Goal: Check status: Check status

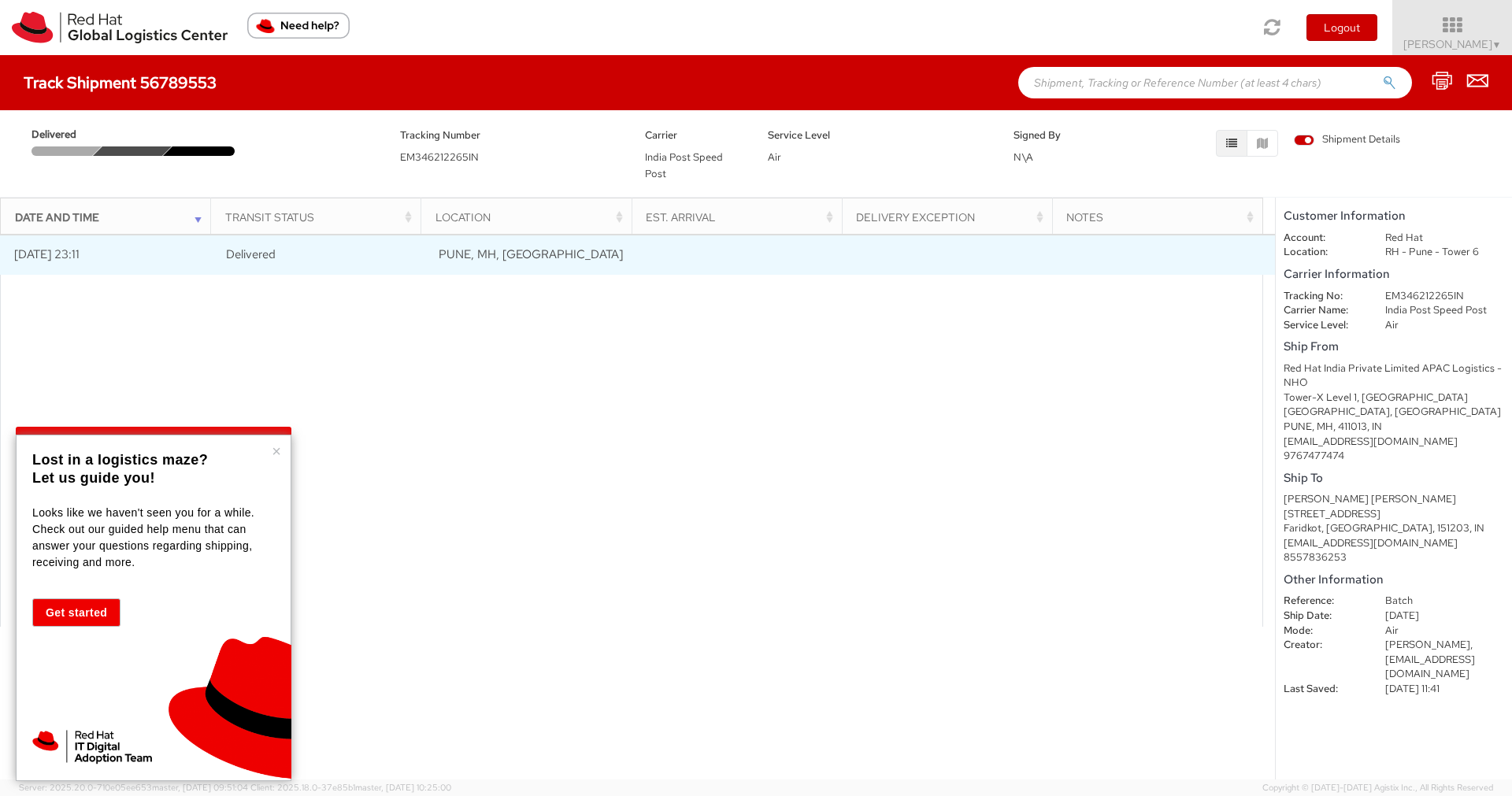
click at [260, 248] on span "Delivered" at bounding box center [251, 254] width 50 height 16
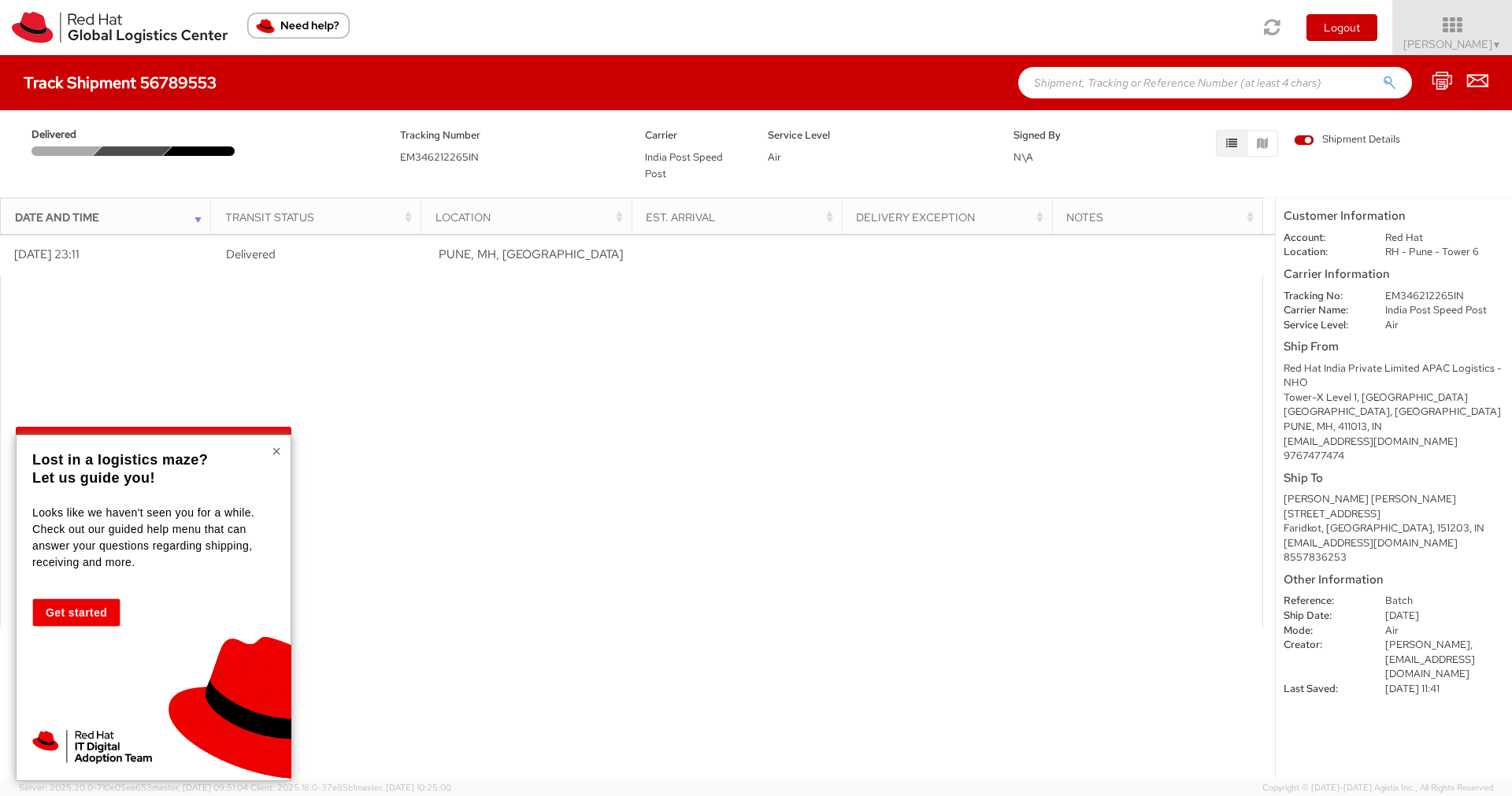
click at [274, 448] on button "×" at bounding box center [276, 451] width 10 height 16
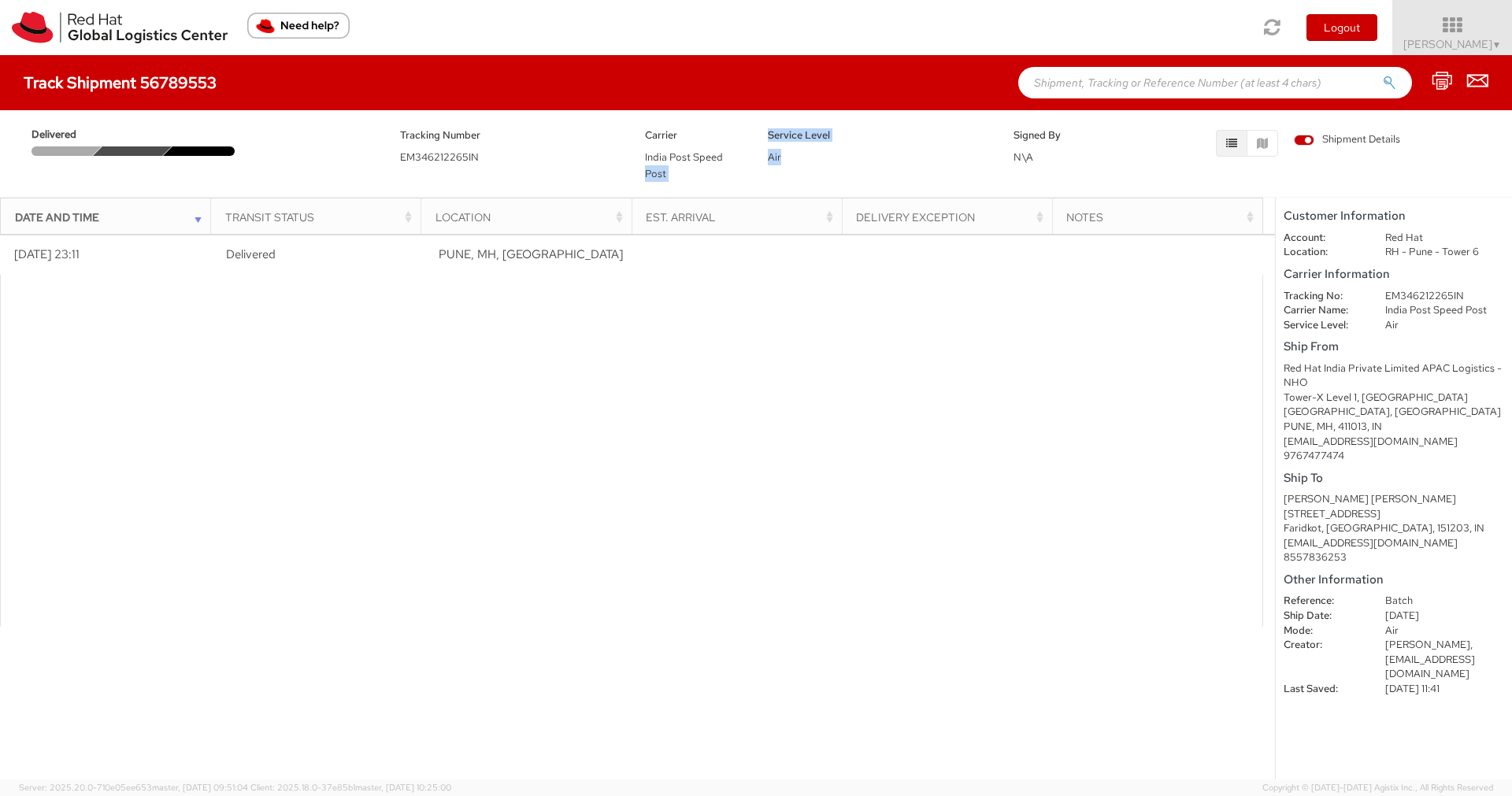
drag, startPoint x: 786, startPoint y: 155, endPoint x: 724, endPoint y: 151, distance: 62.1
click at [724, 151] on div "Delivered Tracking Number EM346212265IN Carrier India Post Speed Post Service L…" at bounding box center [755, 150] width 1488 height 63
click at [465, 144] on div "Tracking Number EM346212265IN" at bounding box center [511, 145] width 245 height 39
click at [180, 149] on div at bounding box center [202, 151] width 80 height 10
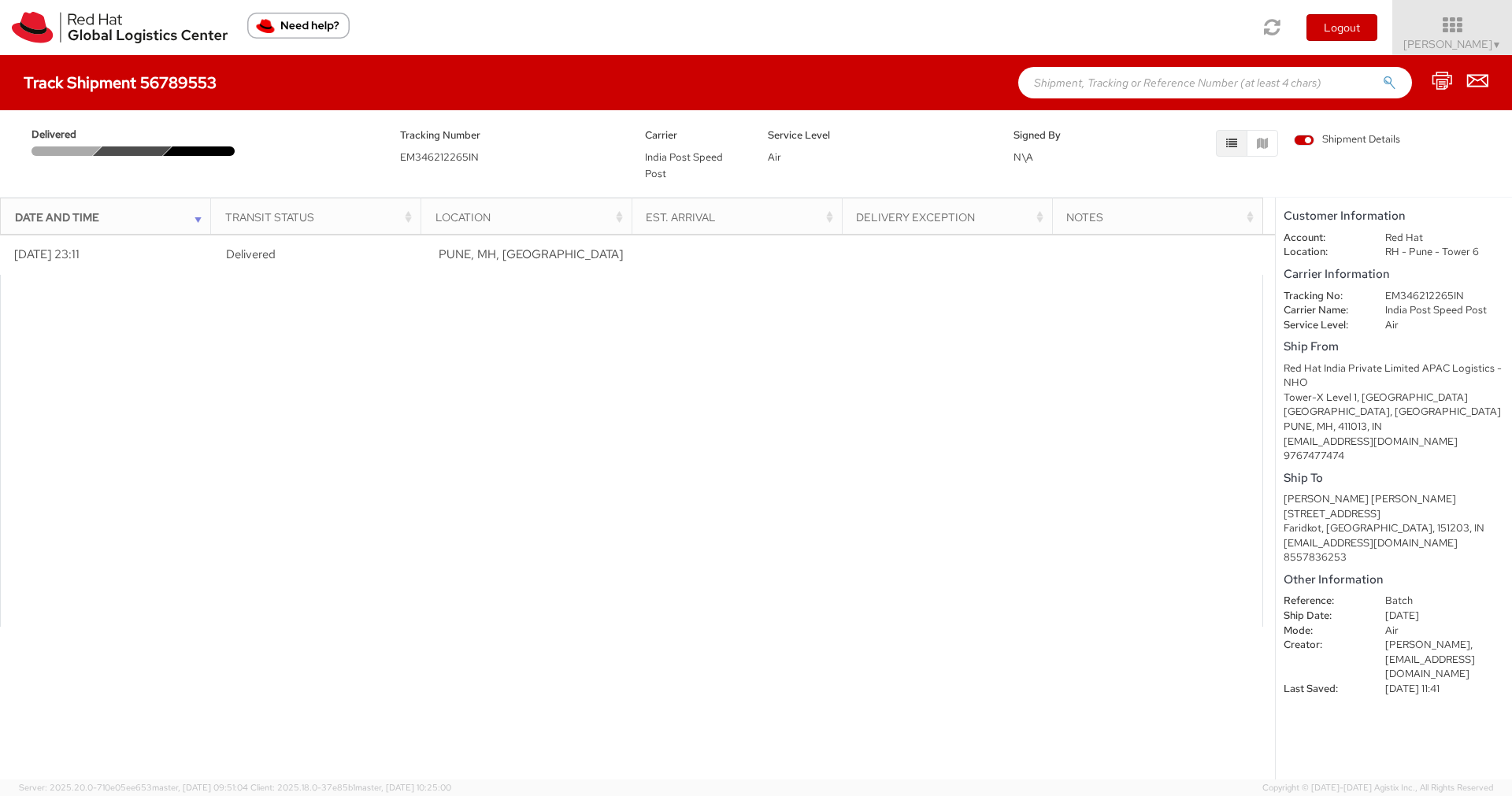
click at [39, 137] on span "Delivered" at bounding box center [65, 135] width 67 height 15
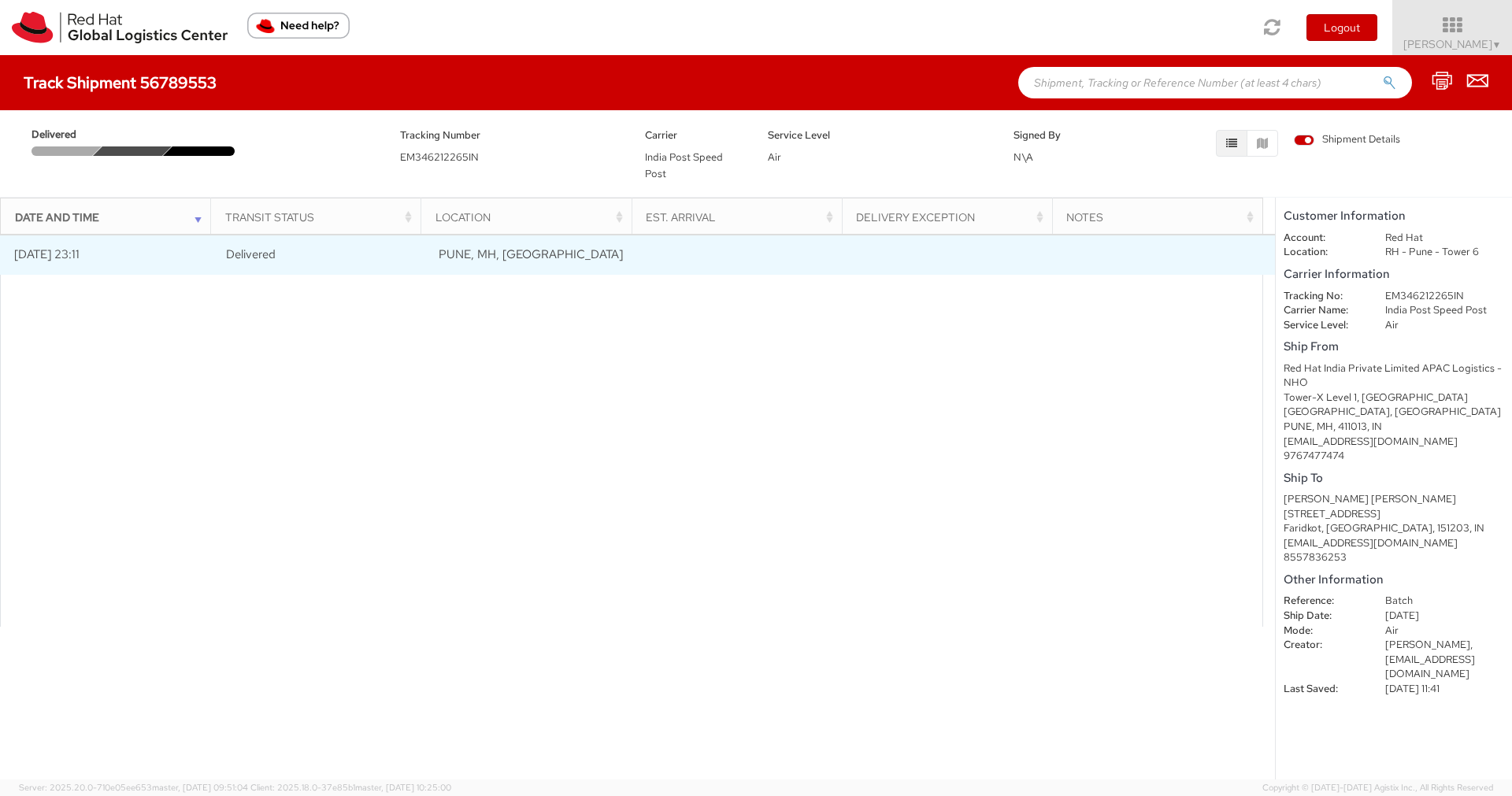
click at [276, 254] on td "Delivered" at bounding box center [319, 255] width 213 height 39
click at [520, 252] on td "PUNE, MH, [GEOGRAPHIC_DATA]" at bounding box center [531, 255] width 213 height 39
